Goal: Navigation & Orientation: Find specific page/section

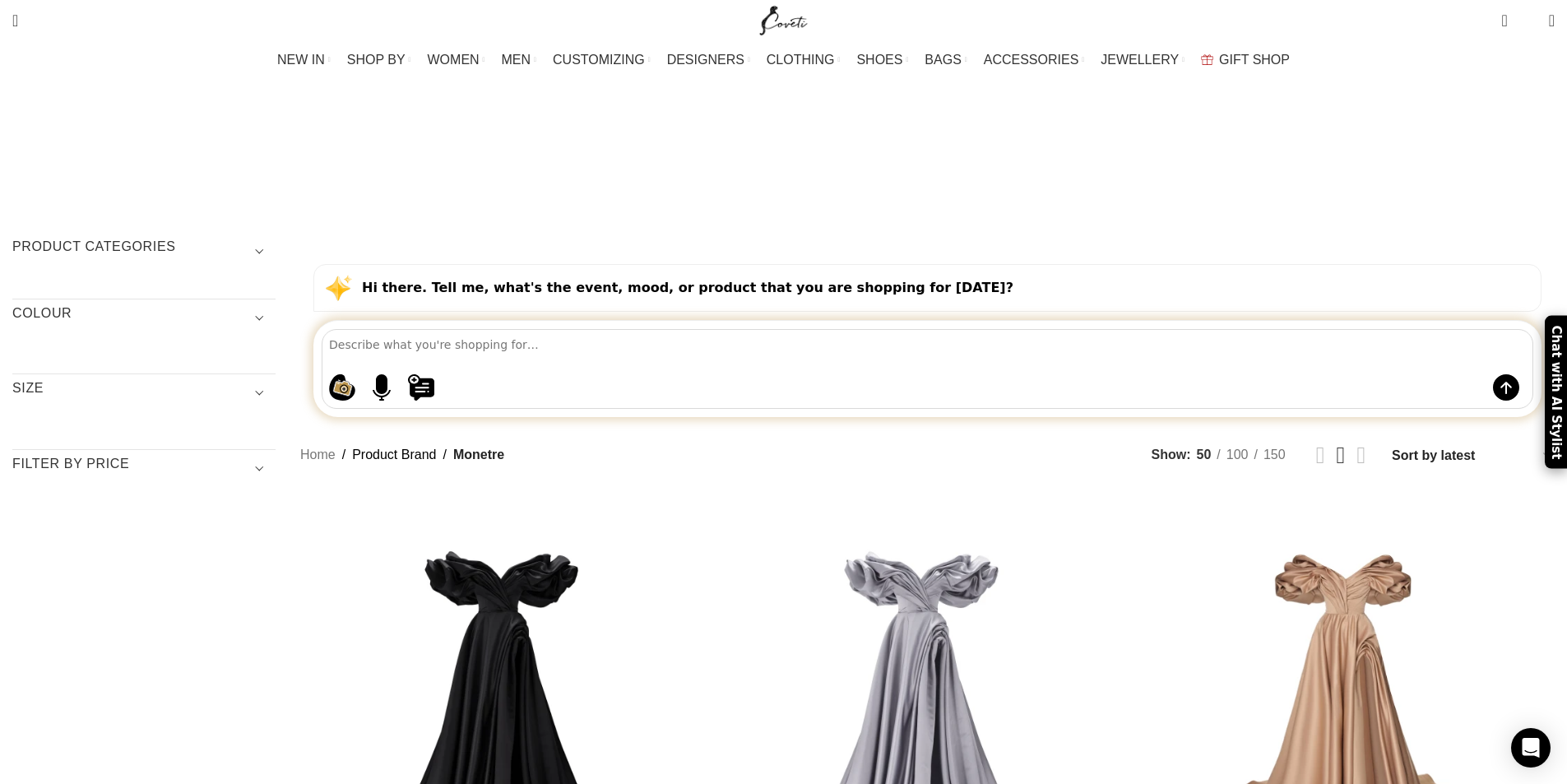
click at [1454, 479] on span "Show sidebar" at bounding box center [784, 392] width 1567 height 784
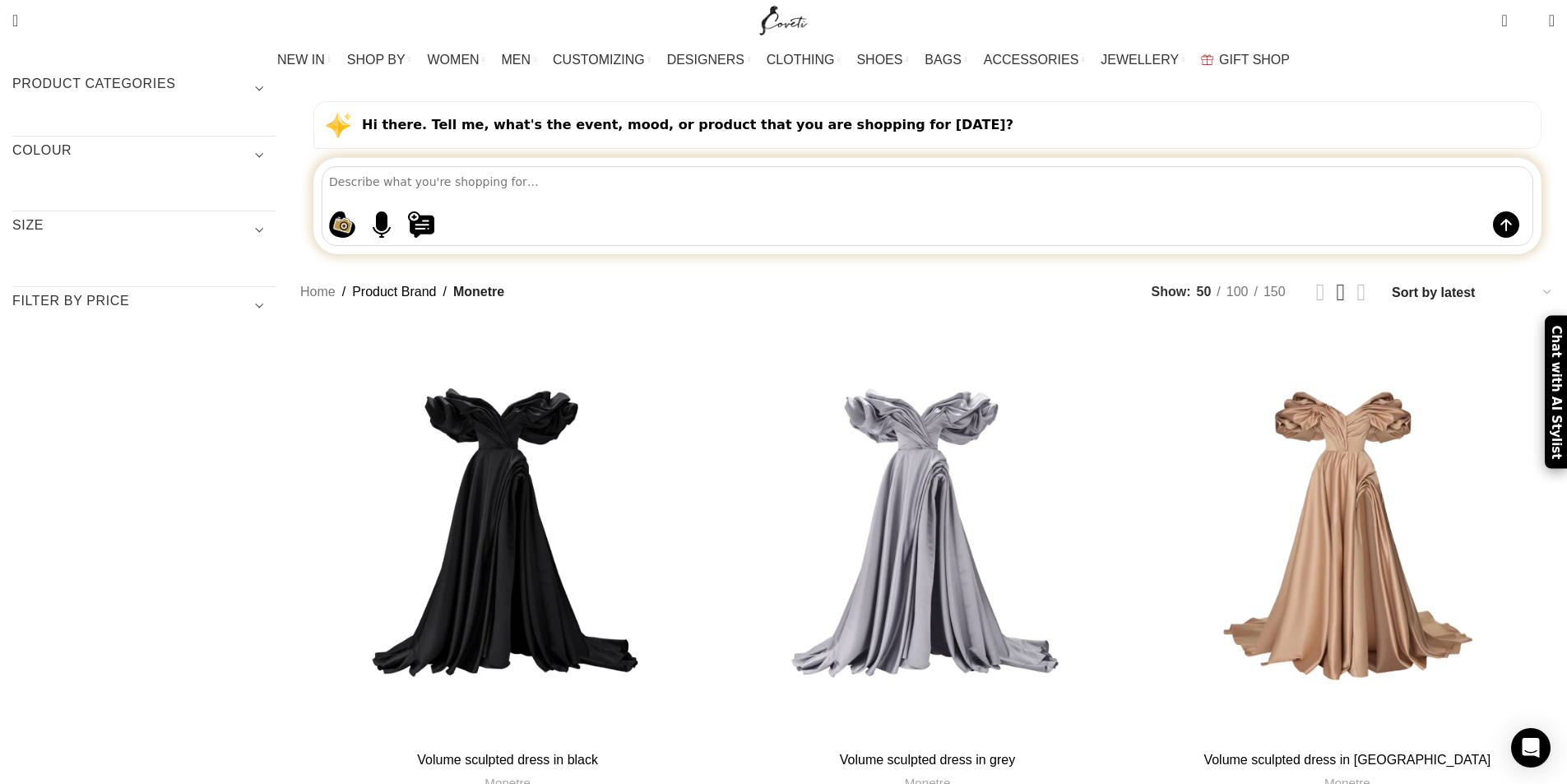
scroll to position [164, 0]
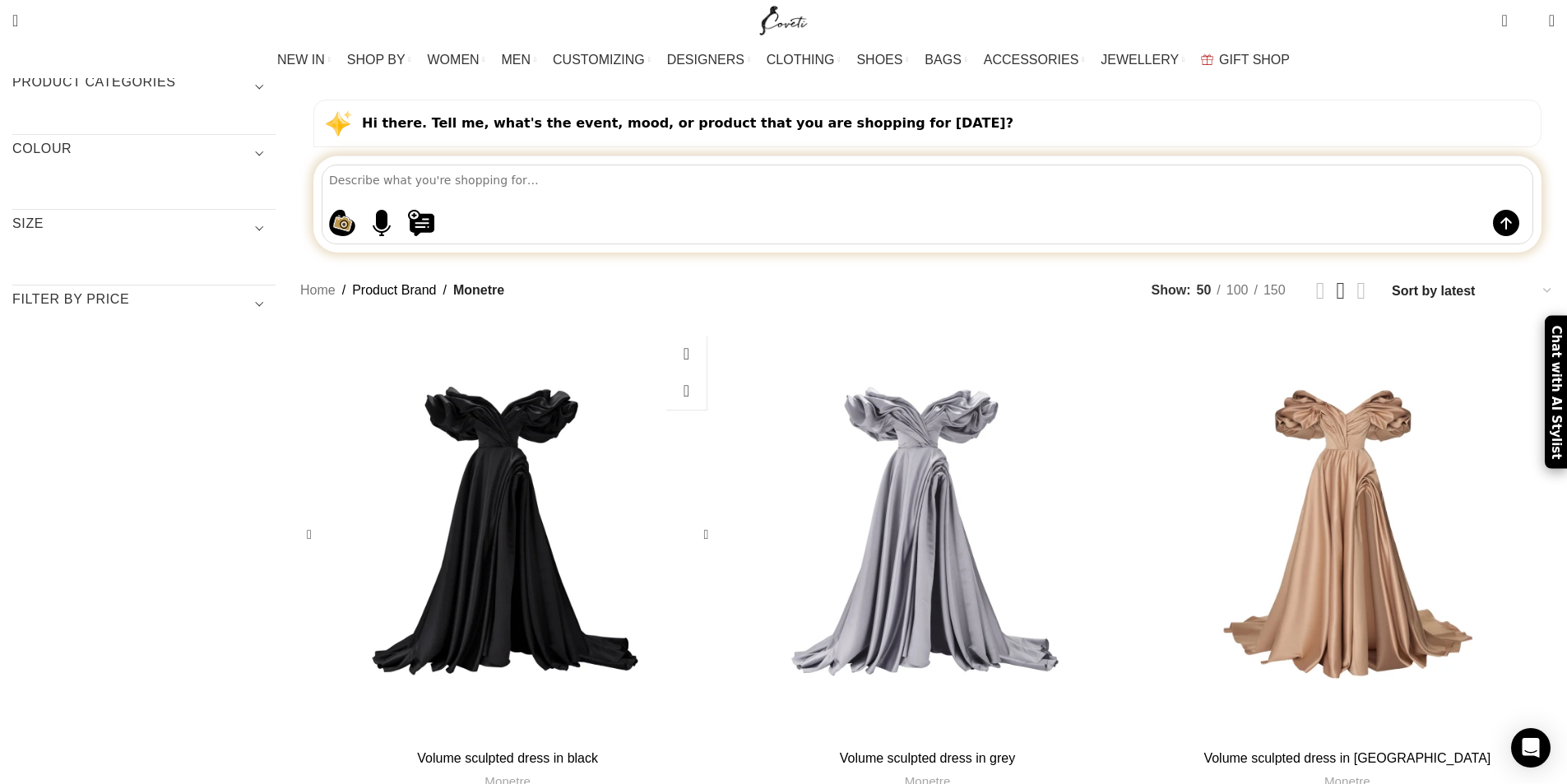
click at [507, 327] on div "Volume sculpted dress in black" at bounding box center [473, 534] width 69 height 414
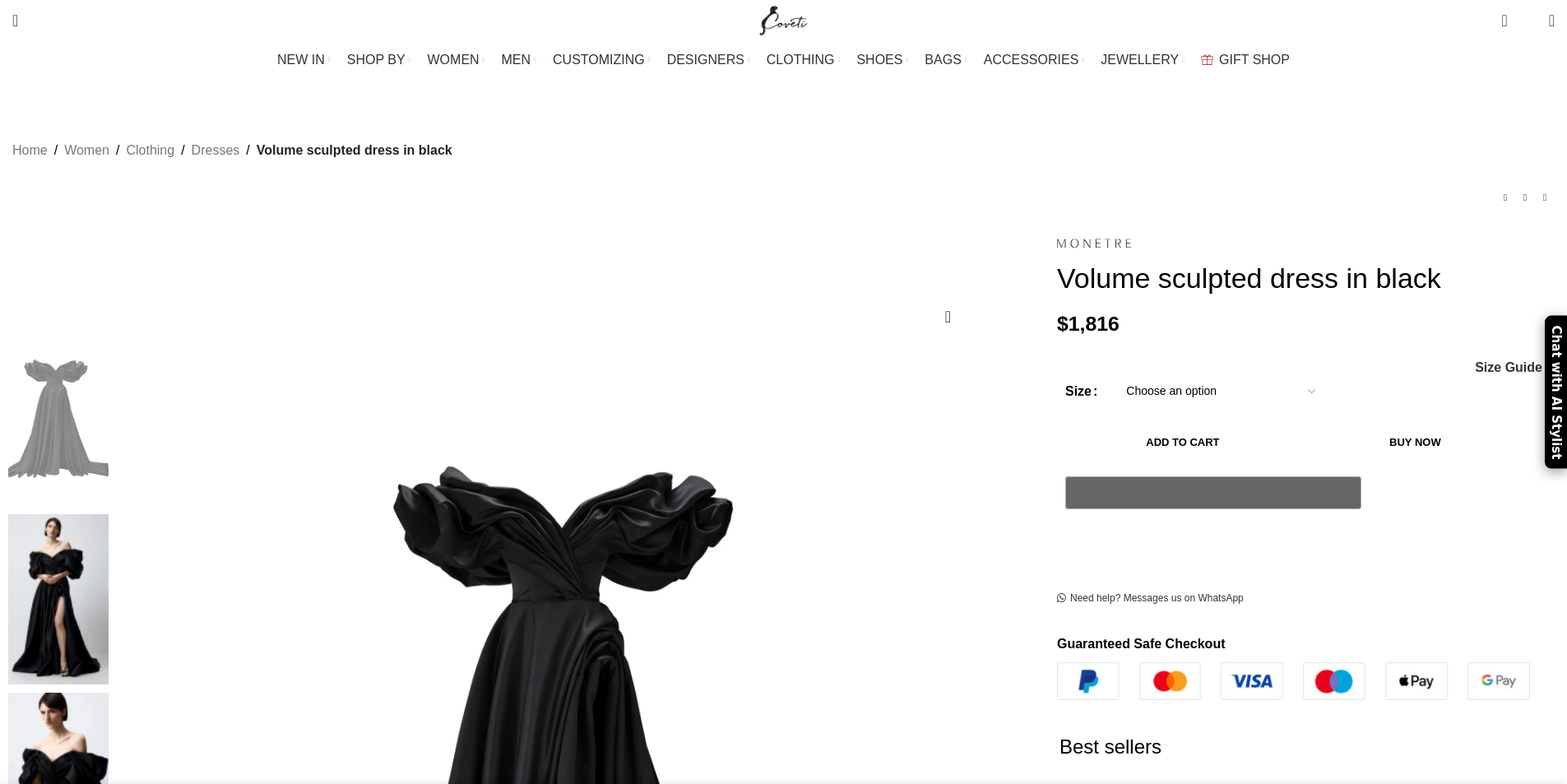
click at [109, 514] on img at bounding box center [59, 599] width 100 height 171
click at [109, 692] on img at bounding box center [59, 777] width 100 height 171
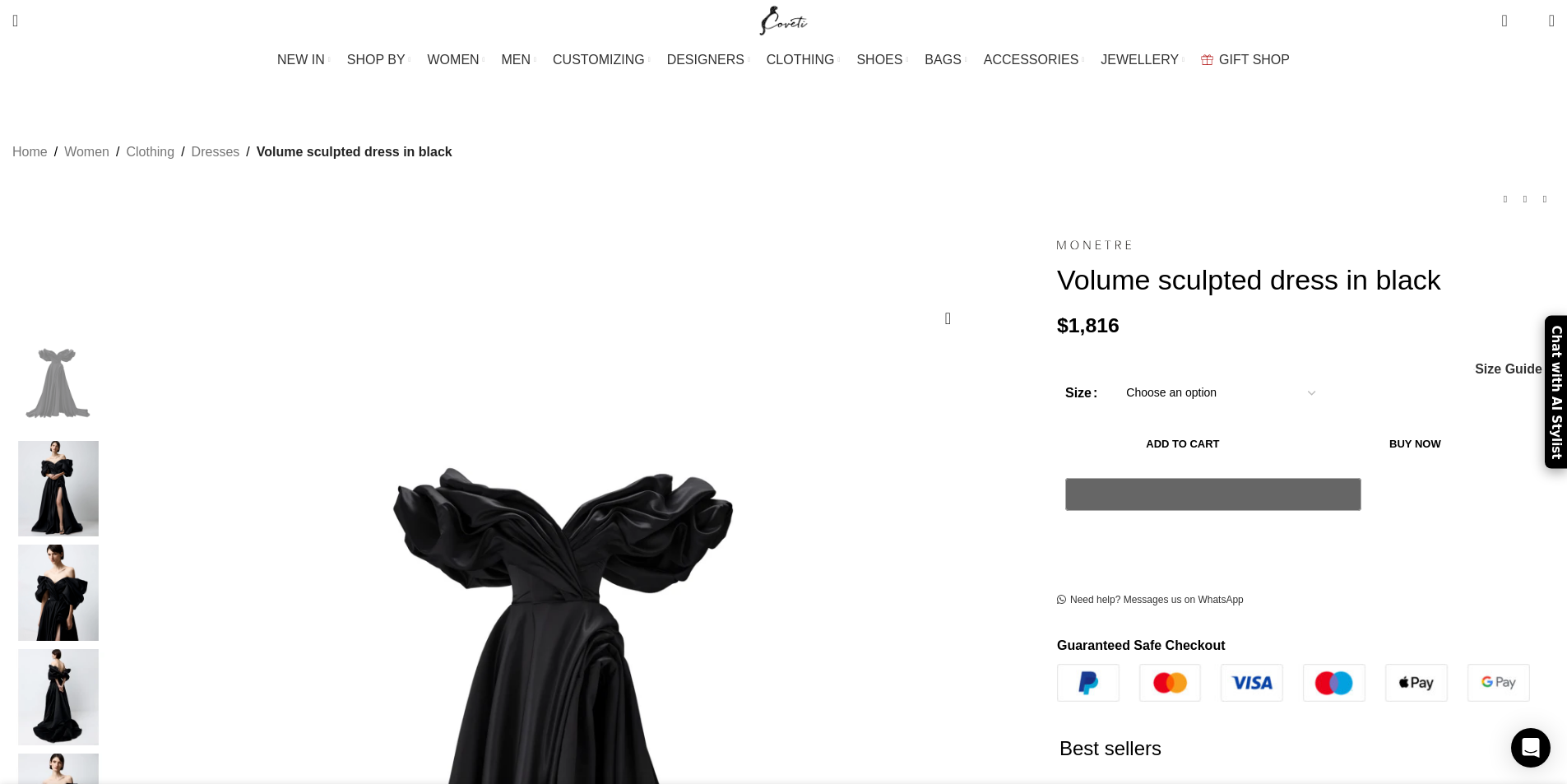
click at [109, 569] on img "3 / 6" at bounding box center [59, 593] width 100 height 97
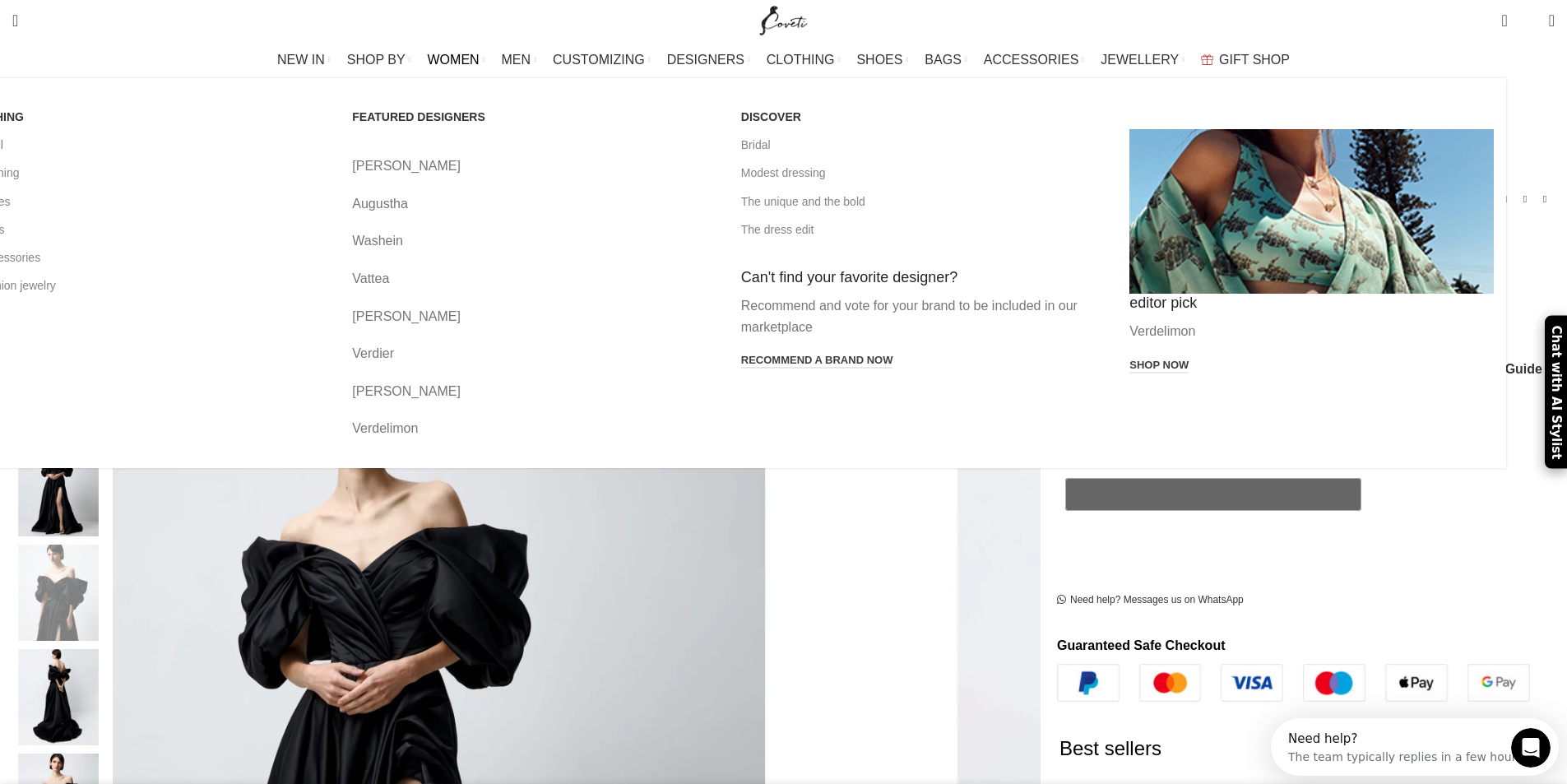
click at [317, 143] on link "View all" at bounding box center [146, 145] width 364 height 28
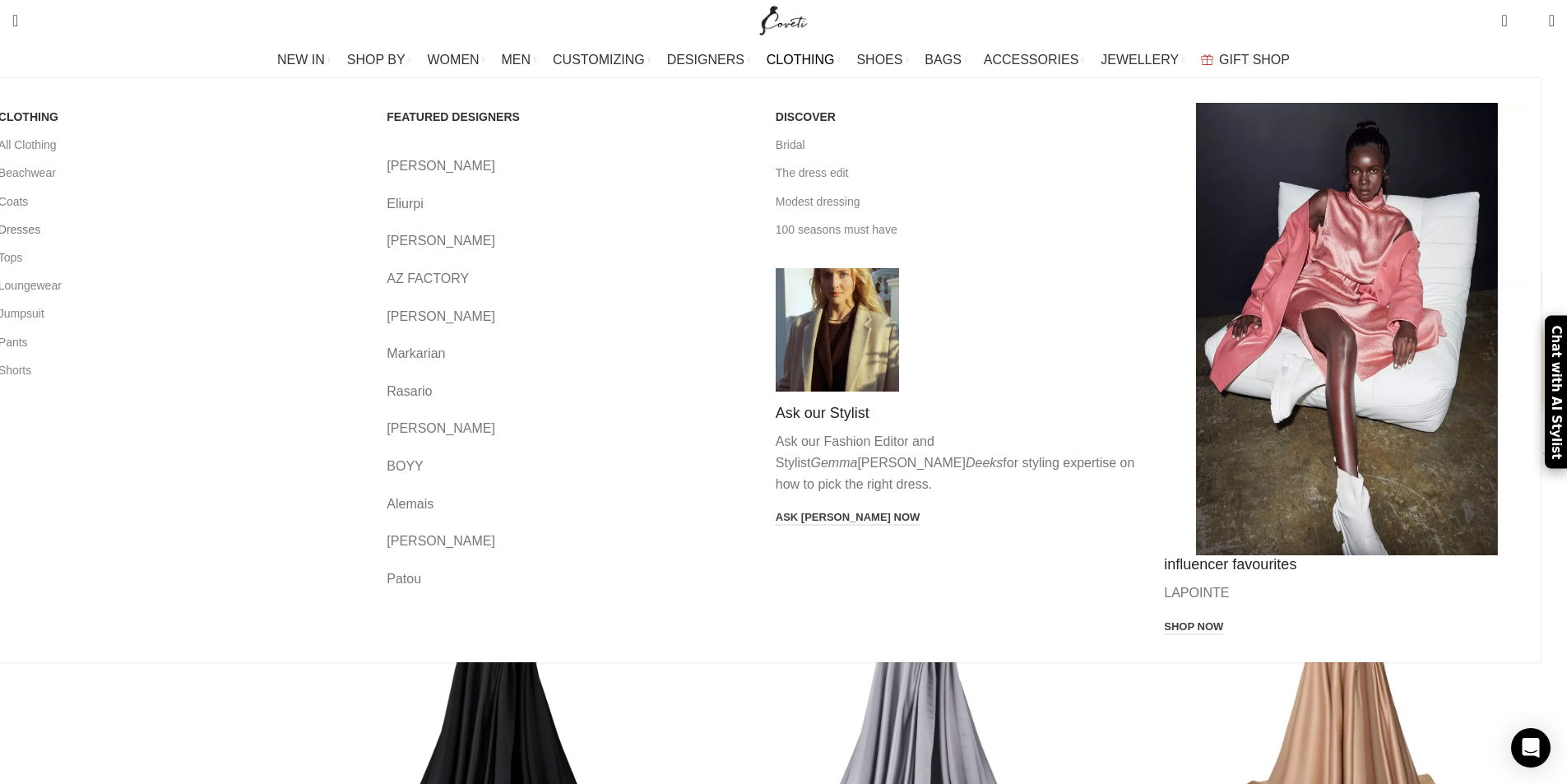
click at [319, 230] on link "Dresses" at bounding box center [180, 229] width 364 height 28
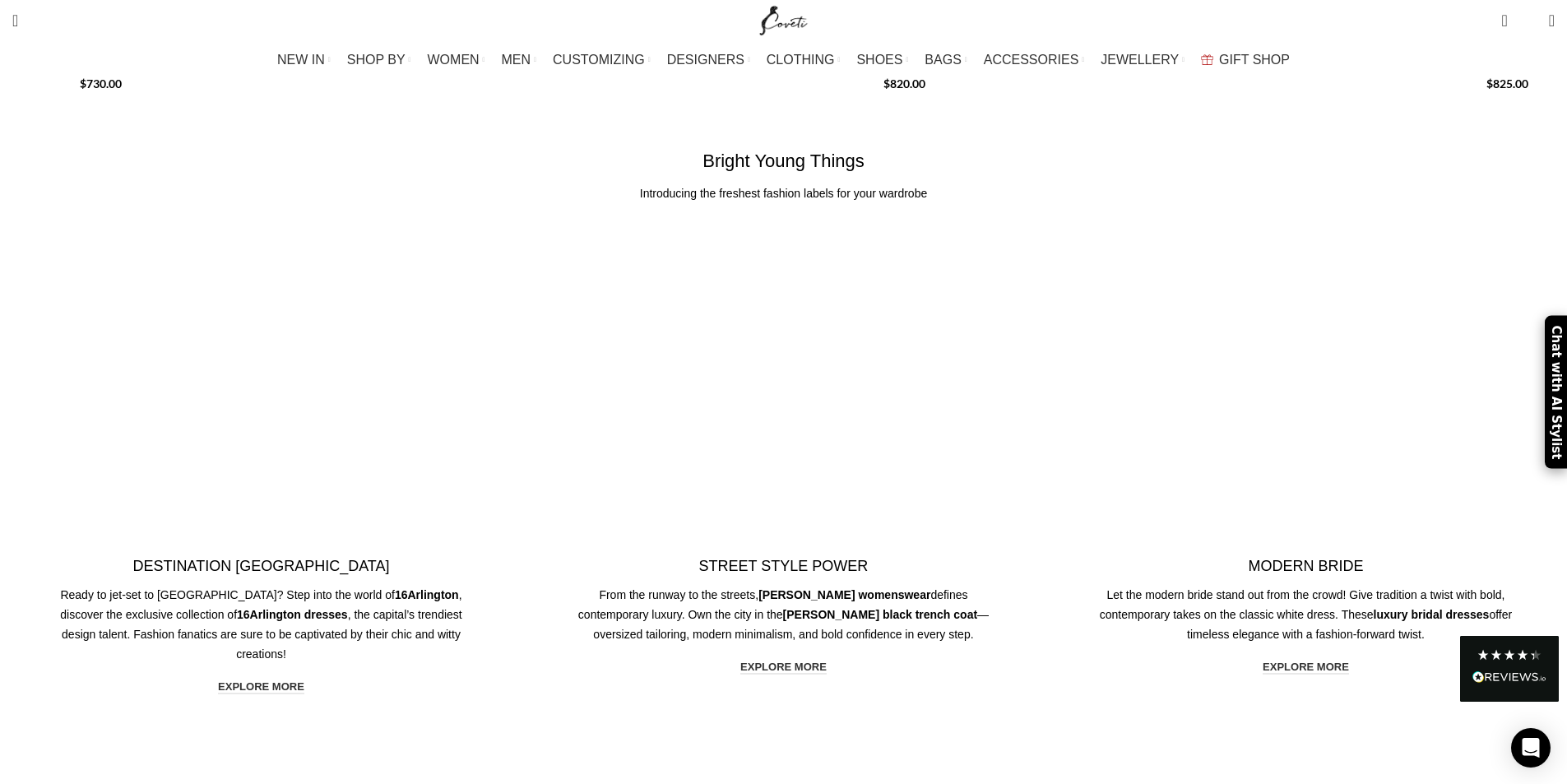
scroll to position [3207, 0]
